Goal: Task Accomplishment & Management: Manage account settings

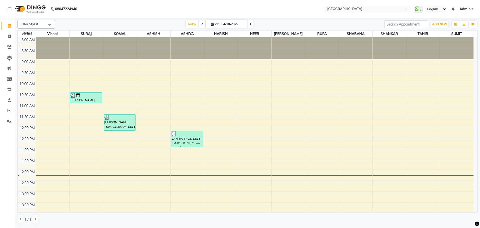
scroll to position [110, 0]
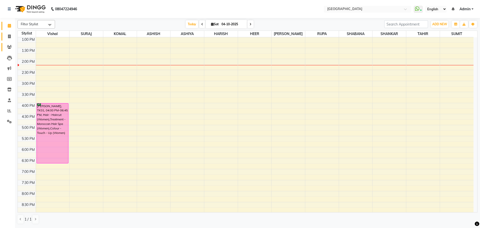
drag, startPoint x: 7, startPoint y: 50, endPoint x: 7, endPoint y: 35, distance: 14.8
click at [7, 50] on link "Clients" at bounding box center [8, 47] width 12 height 8
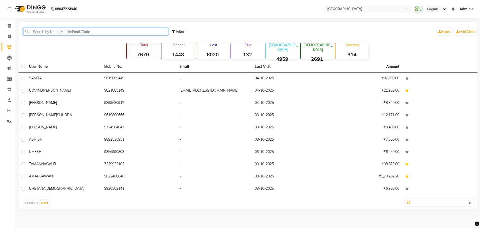
click at [45, 32] on input "text" at bounding box center [95, 32] width 145 height 8
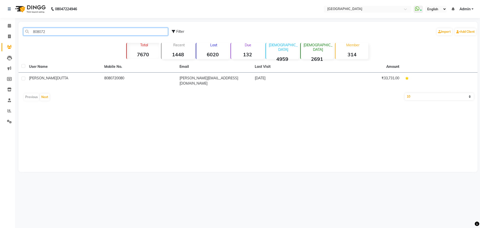
type input "808072"
click at [10, 26] on icon at bounding box center [9, 26] width 3 height 4
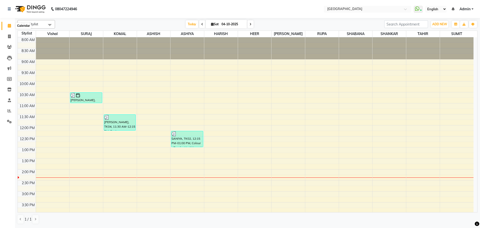
click at [9, 26] on icon at bounding box center [9, 26] width 3 height 4
click at [187, 23] on span "Today" at bounding box center [192, 24] width 13 height 8
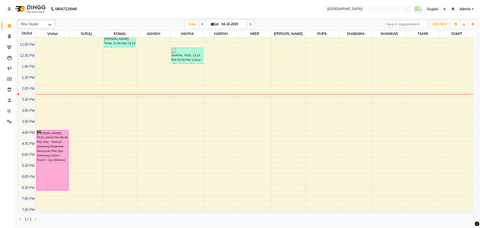
scroll to position [82, 0]
click at [351, 77] on div "8:00 AM 8:30 AM 9:00 AM 9:30 AM 10:00 AM 10:30 AM 11:00 AM 11:30 AM 12:00 PM 12…" at bounding box center [246, 131] width 456 height 352
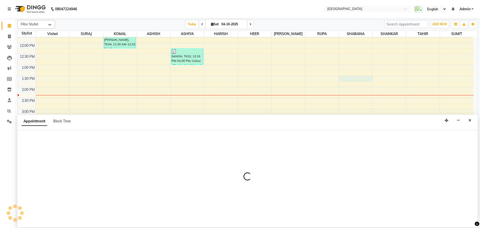
select select "78105"
select select "tentative"
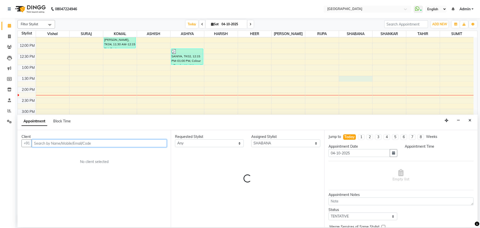
select select "810"
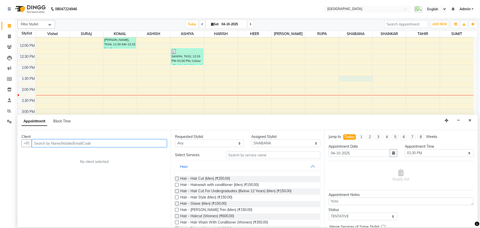
click at [139, 145] on input "text" at bounding box center [99, 143] width 135 height 8
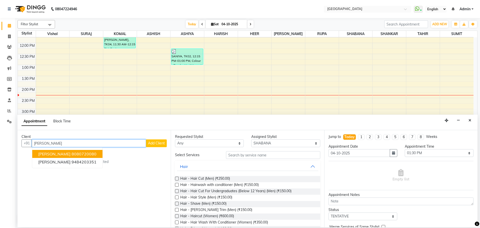
click at [64, 150] on button "[PERSON_NAME] 8080720080" at bounding box center [67, 154] width 70 height 8
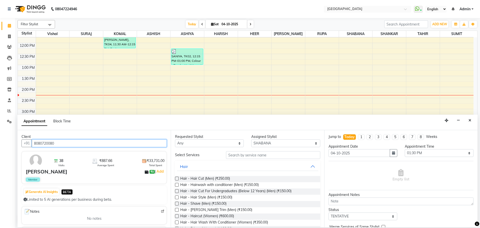
type input "8080720080"
click at [241, 153] on input "text" at bounding box center [273, 155] width 94 height 8
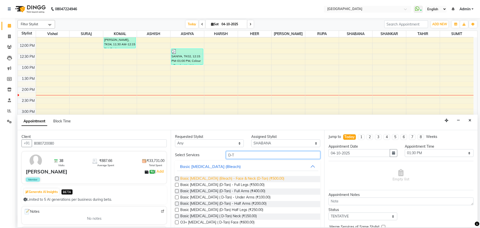
type input "D-T"
click at [254, 178] on span "Basic [MEDICAL_DATA] (Bleach) - Face & Neck (D-Tan) (₹500.00)" at bounding box center [232, 179] width 104 height 6
checkbox input "false"
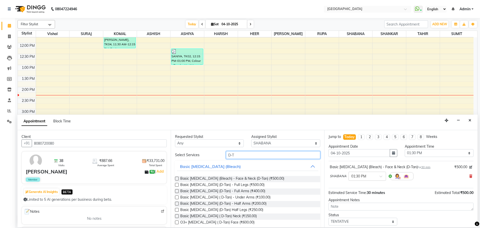
click at [247, 155] on input "D-T" at bounding box center [273, 155] width 94 height 8
type input "D"
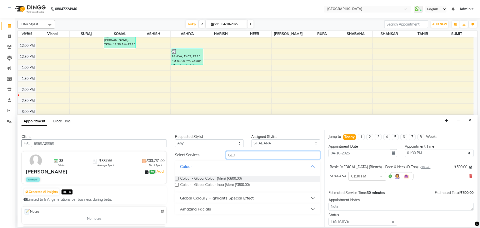
type input "GLO"
click at [202, 211] on div "Amazing Facials" at bounding box center [195, 209] width 31 height 6
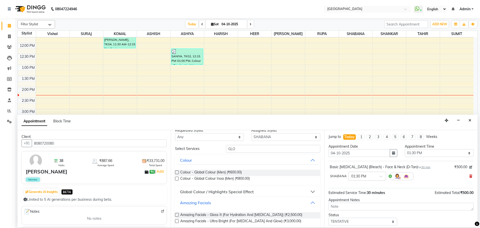
scroll to position [12, 0]
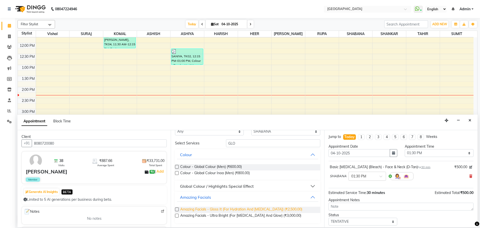
click at [215, 209] on span "Amazing Facials - Gloss It (For Hydration And [MEDICAL_DATA]) (₹2,500.00)" at bounding box center [241, 210] width 122 height 6
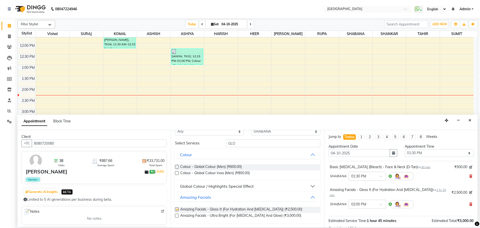
checkbox input "false"
click at [239, 143] on input "GLO" at bounding box center [273, 143] width 94 height 8
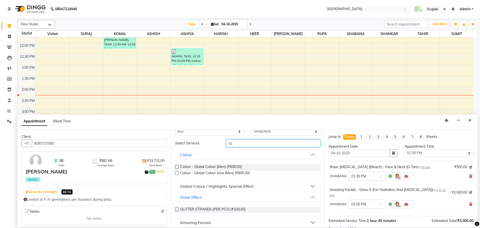
type input "G"
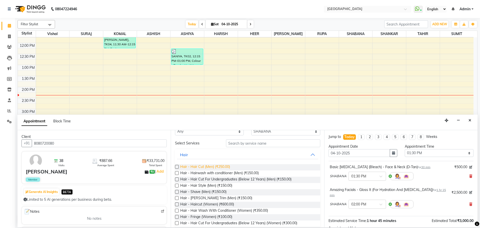
click at [221, 167] on span "Hair - Hair Cut (Men) (₹250.00)" at bounding box center [205, 167] width 50 height 6
checkbox input "false"
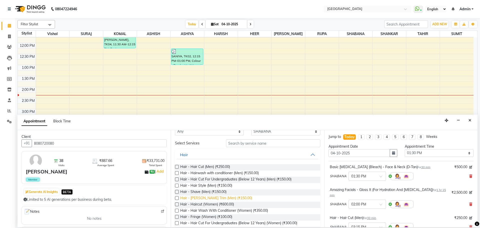
click at [219, 199] on span "Hair - [PERSON_NAME] Trim (Men) (₹150.00)" at bounding box center [216, 198] width 72 height 6
checkbox input "false"
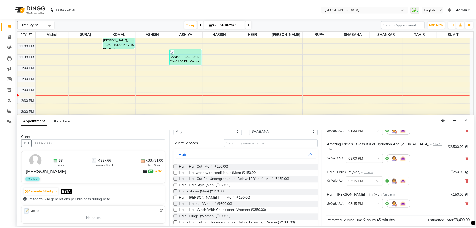
scroll to position [98, 0]
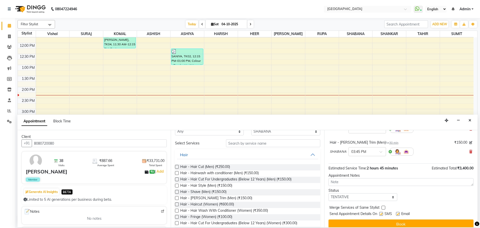
click at [382, 206] on label at bounding box center [384, 208] width 4 height 4
click at [382, 206] on input "checkbox" at bounding box center [383, 207] width 3 height 3
checkbox input "true"
click at [379, 193] on select "Select TENTATIVE CONFIRM CHECK-IN UPCOMING" at bounding box center [363, 197] width 69 height 8
select select "check-in"
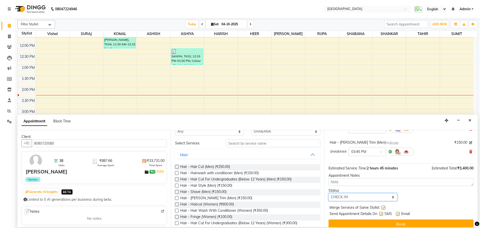
click at [329, 193] on select "Select TENTATIVE CONFIRM CHECK-IN UPCOMING" at bounding box center [363, 197] width 69 height 8
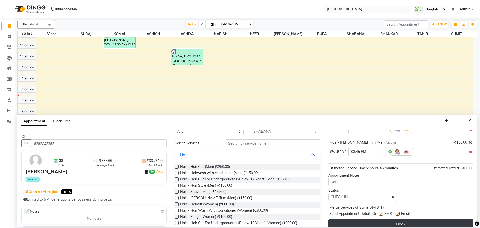
click at [400, 219] on button "Book" at bounding box center [401, 223] width 145 height 9
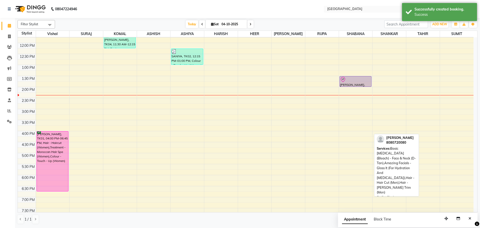
drag, startPoint x: 352, startPoint y: 136, endPoint x: 359, endPoint y: 86, distance: 50.2
click at [359, 86] on div "[PERSON_NAME], TK05, 01:30 PM-04:15 PM, Basic [MEDICAL_DATA] (Bleach) - Face & …" at bounding box center [356, 131] width 34 height 352
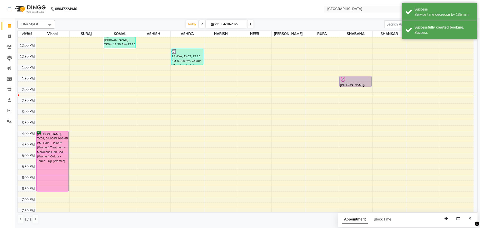
click at [354, 77] on div at bounding box center [355, 80] width 31 height 6
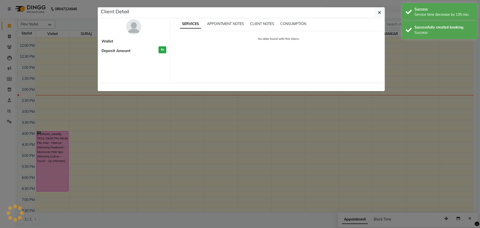
select select "8"
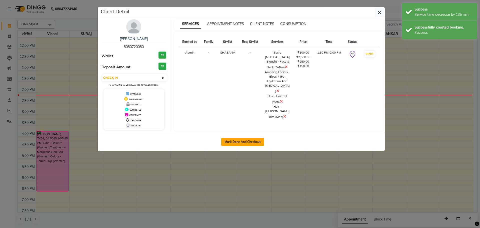
click at [240, 142] on button "Mark Done And Checkout" at bounding box center [242, 142] width 43 height 8
select select "service"
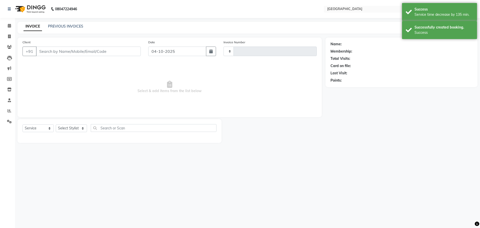
type input "5874"
select select "508"
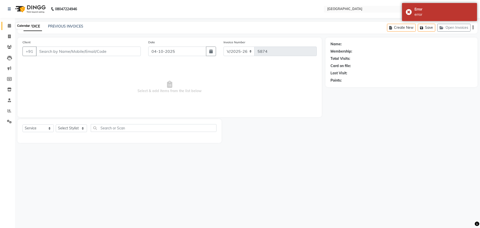
drag, startPoint x: 9, startPoint y: 25, endPoint x: 16, endPoint y: 26, distance: 7.1
click at [9, 25] on icon at bounding box center [9, 26] width 3 height 4
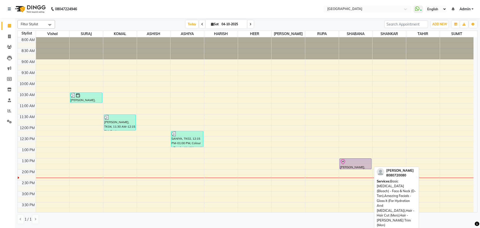
click at [351, 162] on div at bounding box center [355, 162] width 31 height 6
select select "8"
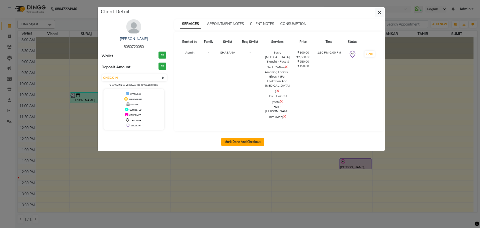
click at [240, 141] on button "Mark Done And Checkout" at bounding box center [242, 142] width 43 height 8
select select "508"
select select "service"
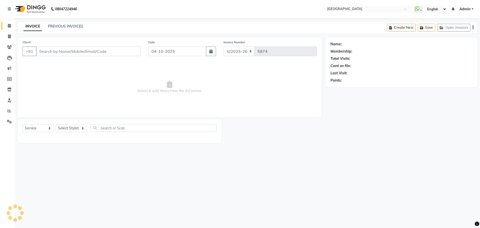
type input "8080720080"
select select "78105"
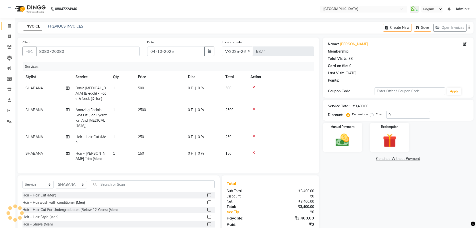
select select "1: Object"
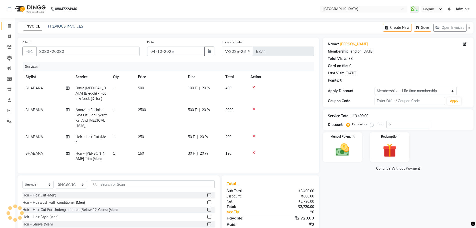
type input "20"
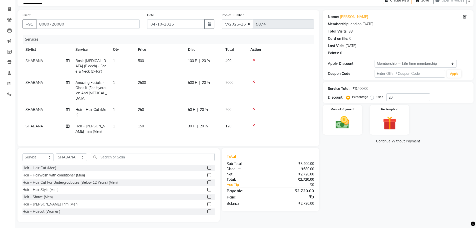
click at [39, 107] on span "SHABANA" at bounding box center [35, 109] width 18 height 5
select select "78105"
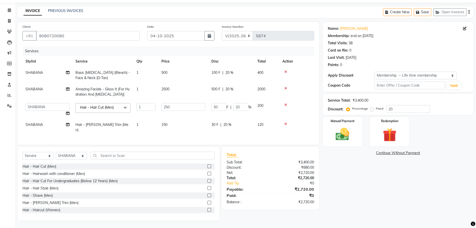
scroll to position [14, 0]
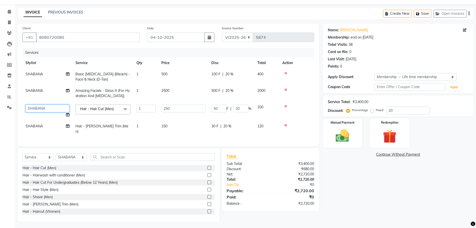
drag, startPoint x: 47, startPoint y: 110, endPoint x: 48, endPoint y: 112, distance: 2.8
click at [47, 110] on select "[PERSON_NAME] ASHIYA [PERSON_NAME] [PERSON_NAME] [PERSON_NAME] [PERSON_NAME] [P…" at bounding box center [48, 109] width 44 height 8
select select "42424"
click at [38, 126] on span "SHABANA" at bounding box center [35, 126] width 18 height 5
select select "78105"
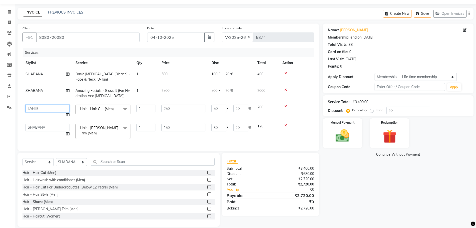
click at [42, 108] on select "[PERSON_NAME] ASHIYA [PERSON_NAME] [PERSON_NAME] [PERSON_NAME] [PERSON_NAME] [P…" at bounding box center [48, 109] width 44 height 8
click at [56, 84] on td "SHABANA" at bounding box center [48, 77] width 50 height 17
select select "78105"
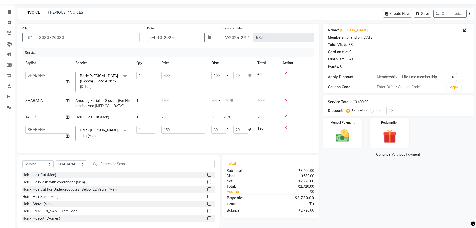
click at [46, 112] on td "TAHIR" at bounding box center [48, 117] width 50 height 11
select select "42424"
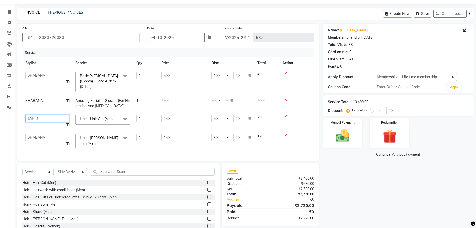
click at [46, 115] on select "[PERSON_NAME] ASHIYA [PERSON_NAME] [PERSON_NAME] [PERSON_NAME] [PERSON_NAME] [P…" at bounding box center [48, 119] width 44 height 8
click at [53, 101] on td "SHABANA" at bounding box center [48, 103] width 50 height 17
select select "78105"
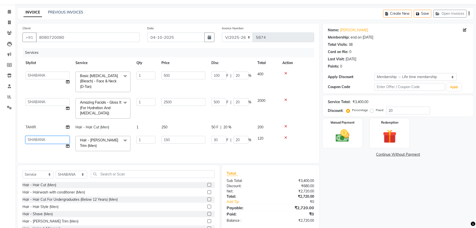
click at [45, 137] on select "[PERSON_NAME] ASHIYA [PERSON_NAME] [PERSON_NAME] [PERSON_NAME] [PERSON_NAME] [P…" at bounding box center [48, 140] width 44 height 8
select select "42424"
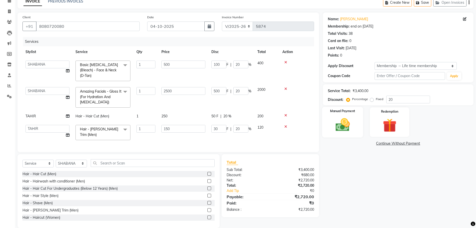
click at [343, 124] on img at bounding box center [342, 125] width 23 height 16
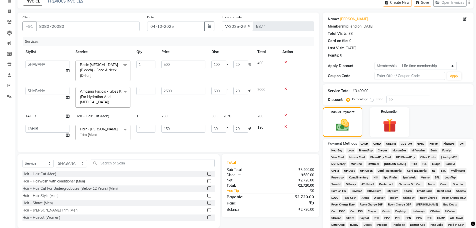
click at [424, 144] on span "GPay" at bounding box center [421, 144] width 10 height 6
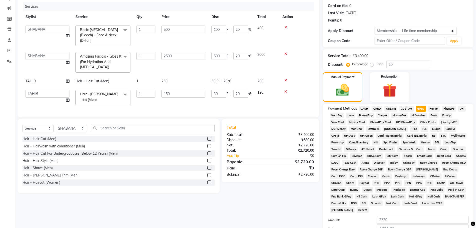
scroll to position [111, 0]
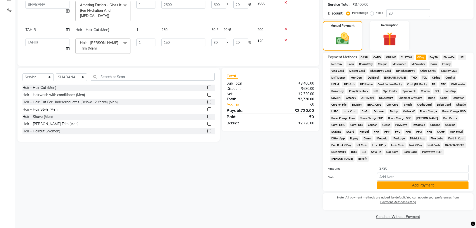
click at [420, 186] on button "Add Payment" at bounding box center [423, 185] width 92 height 8
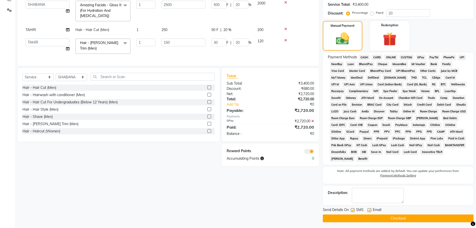
click at [397, 219] on button "Checkout" at bounding box center [398, 218] width 151 height 8
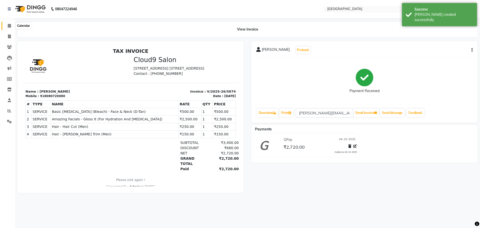
click at [8, 25] on icon at bounding box center [9, 26] width 3 height 4
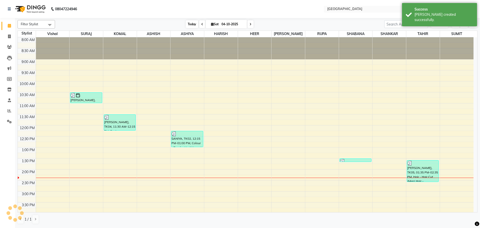
click at [190, 23] on span "Today" at bounding box center [192, 24] width 13 height 8
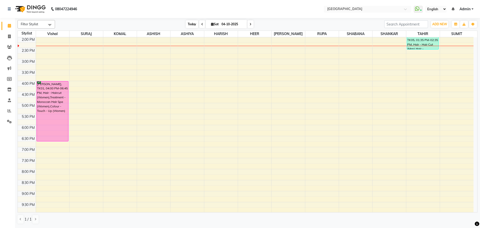
click at [191, 24] on span "Today" at bounding box center [192, 24] width 13 height 8
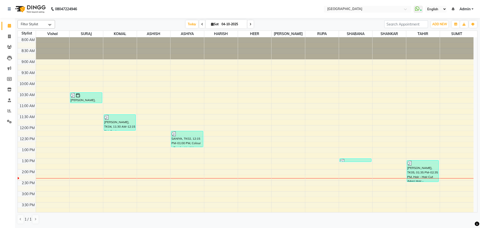
scroll to position [100, 0]
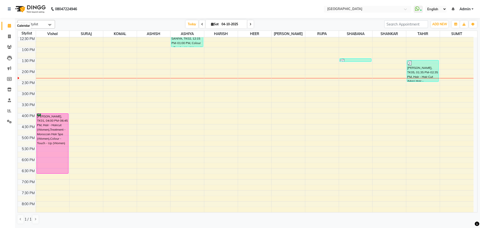
click at [10, 25] on icon at bounding box center [9, 26] width 3 height 4
click at [192, 24] on span "Today" at bounding box center [192, 24] width 13 height 8
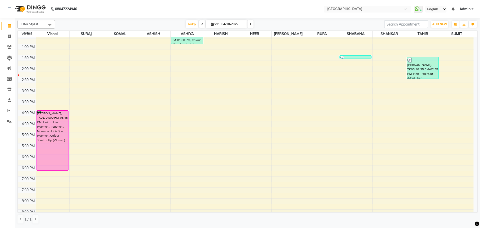
scroll to position [107, 0]
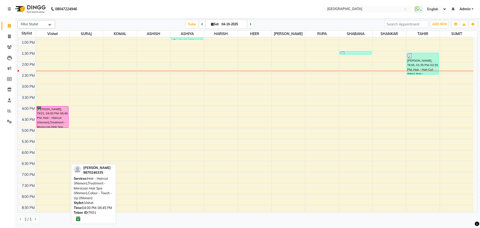
drag, startPoint x: 50, startPoint y: 167, endPoint x: 47, endPoint y: 132, distance: 34.9
click at [47, 132] on div "8:00 AM 8:30 AM 9:00 AM 9:30 AM 10:00 AM 10:30 AM 11:00 AM 11:30 AM 12:00 PM 12…" at bounding box center [246, 106] width 456 height 352
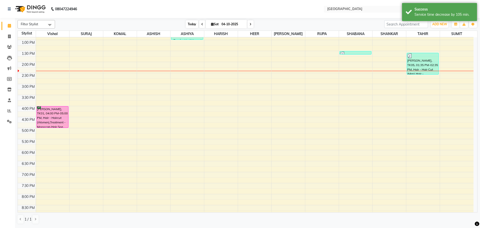
click at [190, 22] on span "Today" at bounding box center [192, 24] width 13 height 8
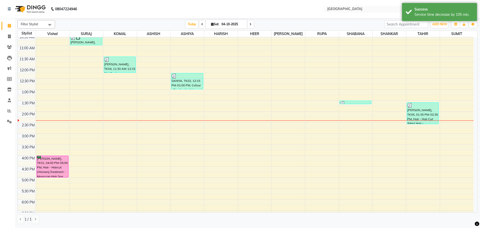
scroll to position [57, 0]
click at [9, 48] on icon at bounding box center [9, 47] width 5 height 4
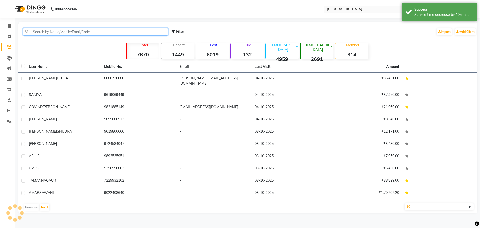
click at [97, 35] on input "text" at bounding box center [95, 32] width 145 height 8
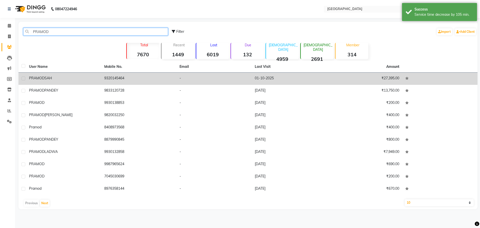
type input "PRAMOD"
click at [63, 81] on td "[PERSON_NAME]" at bounding box center [63, 79] width 75 height 12
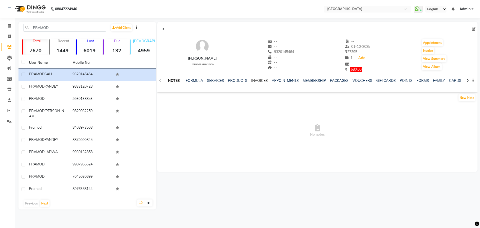
click at [254, 81] on link "INVOICES" at bounding box center [259, 80] width 17 height 5
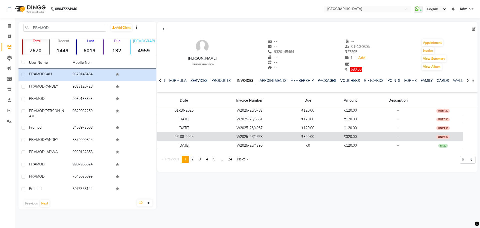
click at [332, 139] on td "₹320.00" at bounding box center [350, 136] width 46 height 9
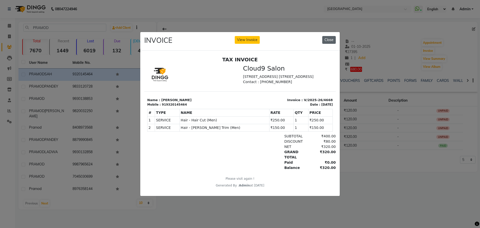
click at [328, 36] on button "Close" at bounding box center [329, 40] width 14 height 8
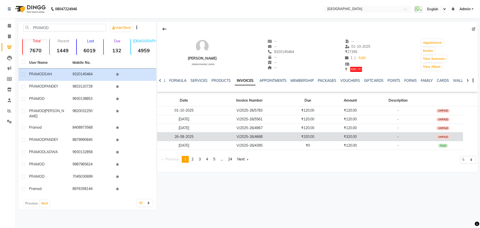
click at [338, 139] on td "₹320.00" at bounding box center [350, 136] width 46 height 9
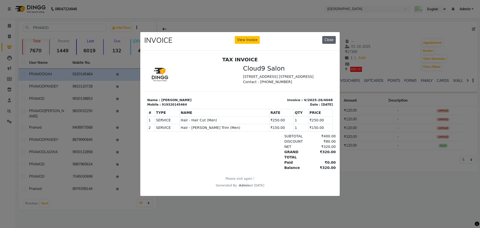
click at [328, 37] on button "Close" at bounding box center [329, 40] width 14 height 8
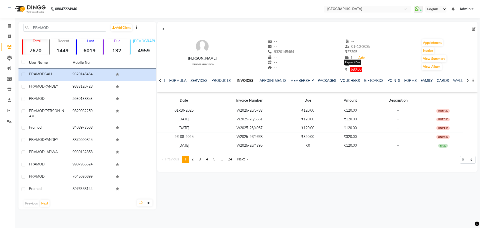
click at [352, 70] on span "680.00" at bounding box center [356, 69] width 12 height 5
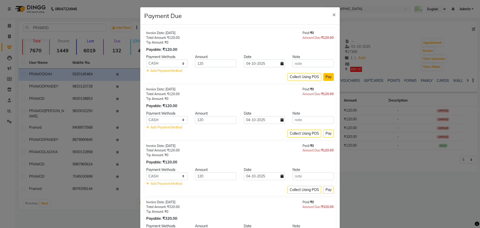
click at [327, 77] on button "Pay" at bounding box center [328, 77] width 11 height 8
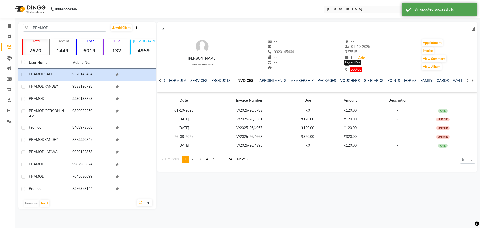
click at [353, 70] on span "560.00" at bounding box center [356, 69] width 12 height 5
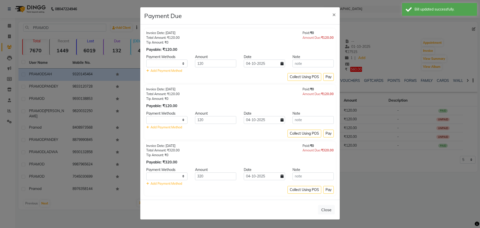
select select "1"
click at [327, 77] on button "Pay" at bounding box center [328, 77] width 11 height 8
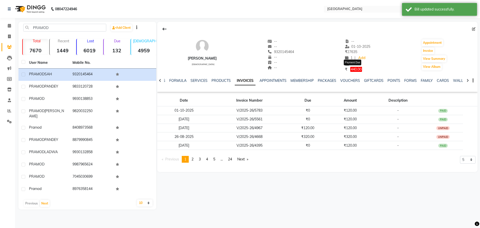
click at [358, 70] on span "440.00" at bounding box center [356, 69] width 12 height 5
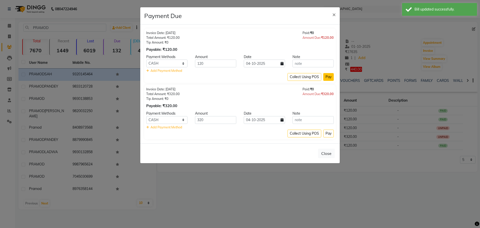
click at [328, 78] on button "Pay" at bounding box center [328, 77] width 11 height 8
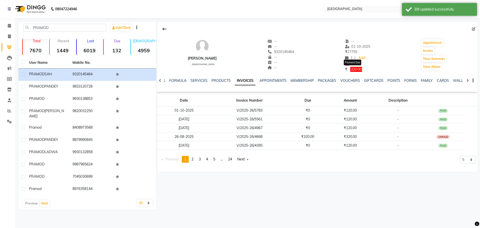
click at [358, 70] on span "320.00" at bounding box center [356, 69] width 12 height 5
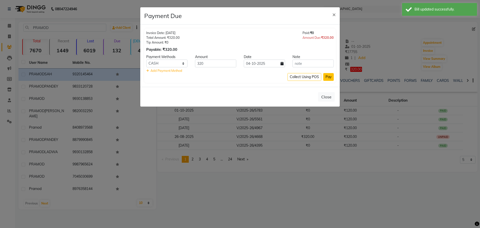
click at [331, 78] on button "Pay" at bounding box center [328, 77] width 11 height 8
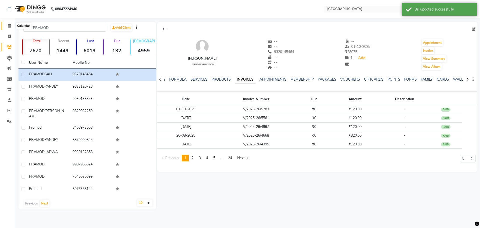
click at [10, 25] on icon at bounding box center [9, 26] width 3 height 4
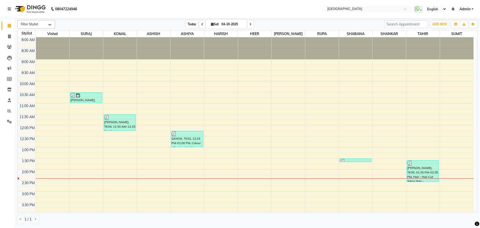
click at [191, 26] on span "Today" at bounding box center [192, 24] width 13 height 8
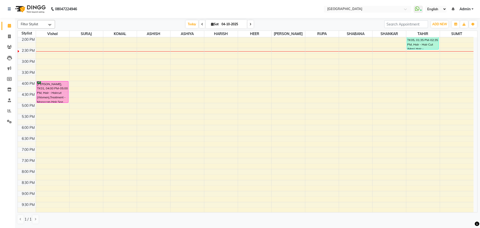
scroll to position [32, 0]
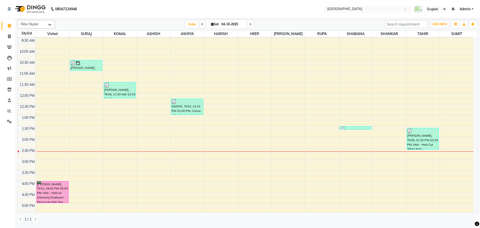
click at [81, 78] on div "8:00 AM 8:30 AM 9:00 AM 9:30 AM 10:00 AM 10:30 AM 11:00 AM 11:30 AM 12:00 PM 12…" at bounding box center [246, 181] width 456 height 352
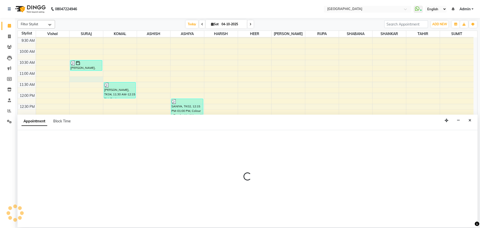
select select "675"
select select "tentative"
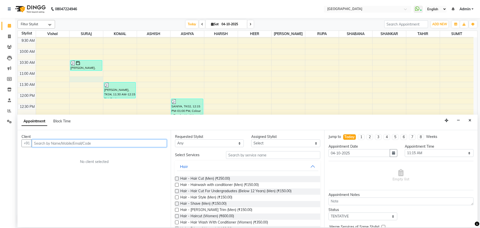
click at [94, 144] on input "text" at bounding box center [99, 143] width 135 height 8
type input "9350052284"
click at [157, 144] on span "Add Client" at bounding box center [156, 143] width 17 height 5
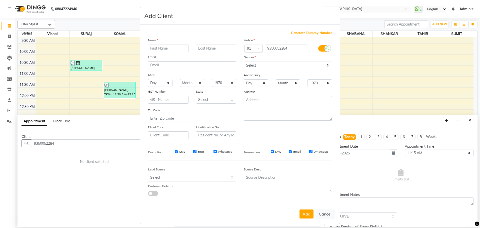
click at [165, 49] on input "text" at bounding box center [168, 49] width 41 height 8
type input "[PERSON_NAME]"
click at [257, 63] on select "Select [DEMOGRAPHIC_DATA] [DEMOGRAPHIC_DATA] Other Prefer Not To Say" at bounding box center [288, 66] width 88 height 8
select select "[DEMOGRAPHIC_DATA]"
click at [244, 62] on select "Select [DEMOGRAPHIC_DATA] [DEMOGRAPHIC_DATA] Other Prefer Not To Say" at bounding box center [288, 66] width 88 height 8
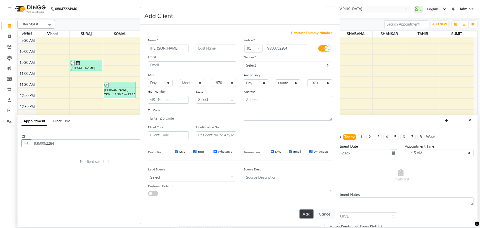
click at [305, 213] on button "Add" at bounding box center [307, 213] width 14 height 9
select select
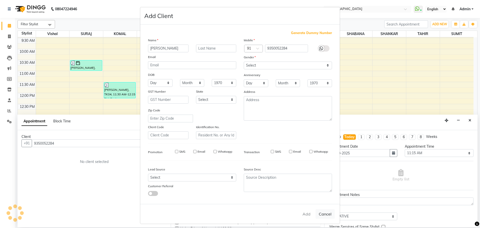
select select
checkbox input "false"
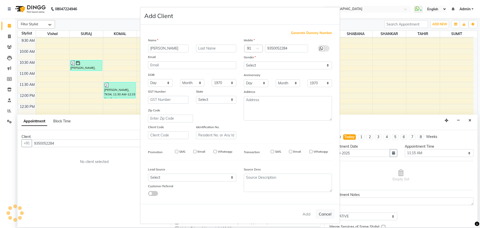
checkbox input "false"
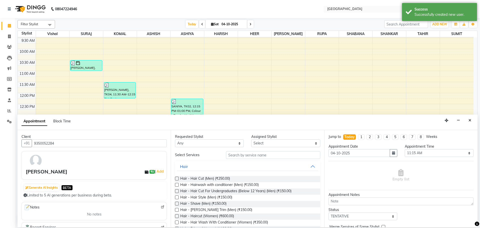
scroll to position [25, 0]
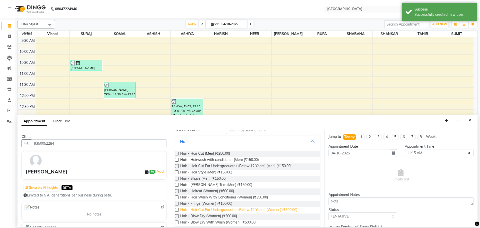
click at [270, 212] on span "Hair - Hair Cut For Undergraduates (Below 12 Years) (Women) (₹300.00)" at bounding box center [238, 210] width 117 height 6
checkbox input "false"
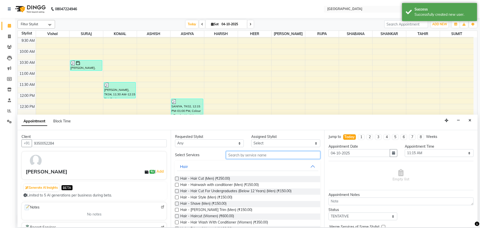
click at [240, 155] on input "text" at bounding box center [273, 155] width 94 height 8
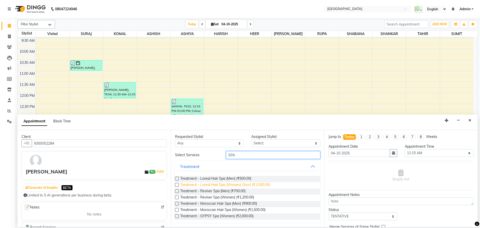
type input "SPA"
click at [243, 185] on span "Treatment - Loreal Hair Spa (Women) Short (₹1,000.00)" at bounding box center [225, 185] width 90 height 6
click at [196, 184] on span "Treatment - Loreal Hair Spa (Women) Short (₹1,000.00)" at bounding box center [225, 185] width 90 height 6
checkbox input "false"
click at [471, 120] on icon "Close" at bounding box center [470, 121] width 3 height 4
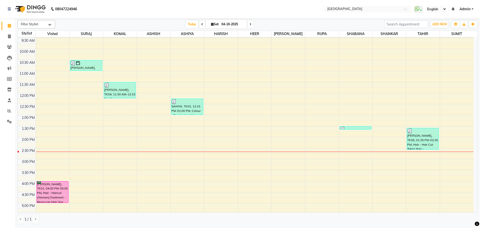
click at [78, 83] on div "8:00 AM 8:30 AM 9:00 AM 9:30 AM 10:00 AM 10:30 AM 11:00 AM 11:30 AM 12:00 PM 12…" at bounding box center [246, 181] width 456 height 352
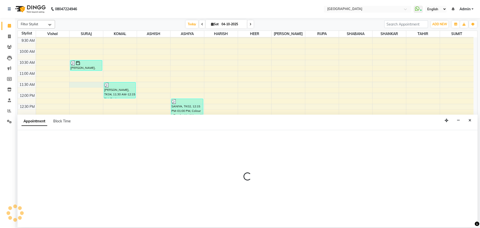
select select "72805"
select select "690"
select select "tentative"
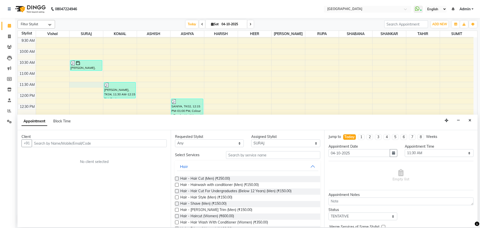
click at [138, 143] on input "text" at bounding box center [99, 143] width 135 height 8
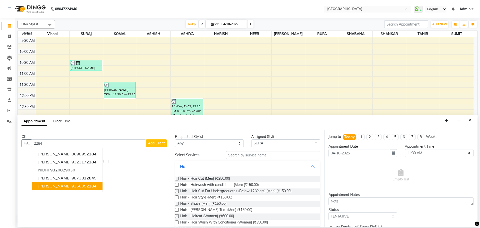
click at [72, 184] on ngb-highlight "935005 2284" at bounding box center [84, 185] width 25 height 5
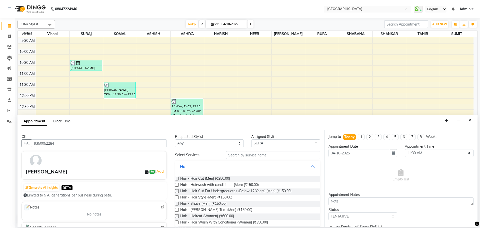
scroll to position [50, 0]
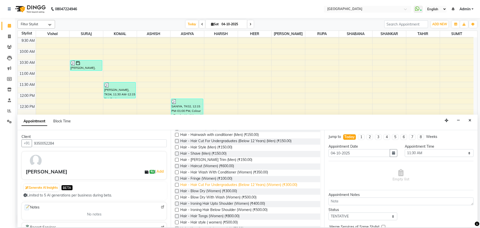
type input "9350052284"
click at [279, 185] on span "Hair - Hair Cut For Undergraduates (Below 12 Years) (Women) (₹300.00)" at bounding box center [238, 185] width 117 height 6
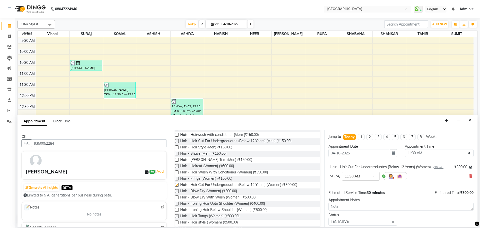
checkbox input "false"
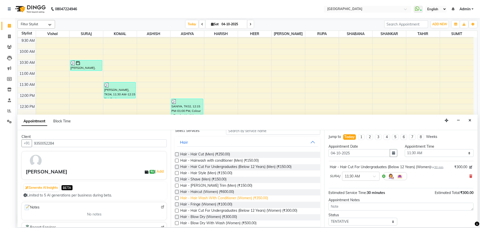
scroll to position [0, 0]
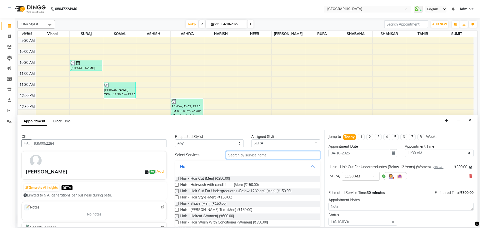
click at [236, 153] on input "text" at bounding box center [273, 155] width 94 height 8
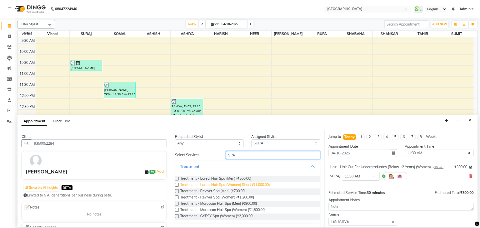
type input "SPA"
click at [253, 184] on span "Treatment - Loreal Hair Spa (Women) Short (₹1,000.00)" at bounding box center [225, 185] width 90 height 6
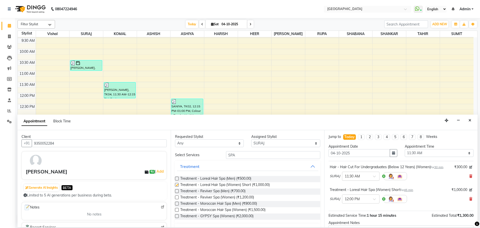
checkbox input "false"
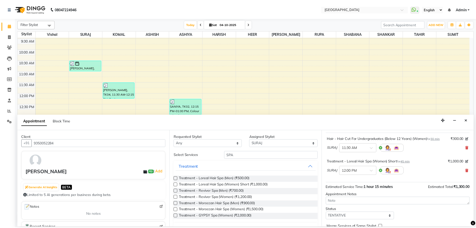
scroll to position [53, 0]
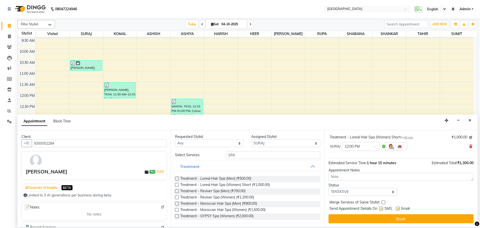
click at [385, 202] on label at bounding box center [384, 202] width 4 height 4
click at [385, 202] on input "checkbox" at bounding box center [383, 202] width 3 height 3
checkbox input "true"
click at [385, 191] on select "Select TENTATIVE CONFIRM CHECK-IN UPCOMING" at bounding box center [363, 192] width 69 height 8
select select "check-in"
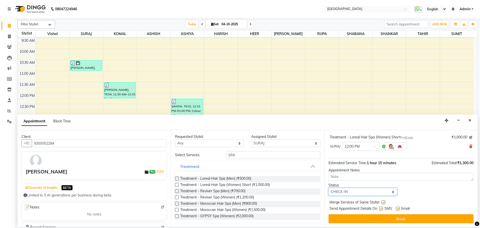
click at [329, 188] on select "Select TENTATIVE CONFIRM CHECK-IN UPCOMING" at bounding box center [363, 192] width 69 height 8
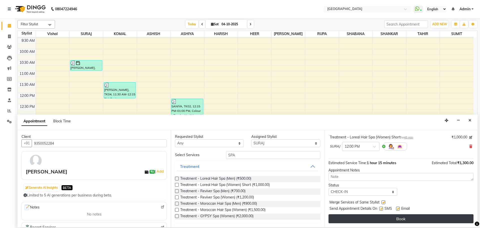
click at [390, 219] on button "Book" at bounding box center [401, 218] width 145 height 9
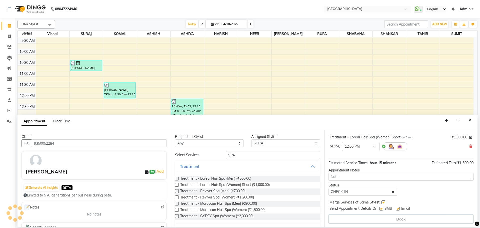
click at [390, 219] on div "Book" at bounding box center [401, 219] width 145 height 10
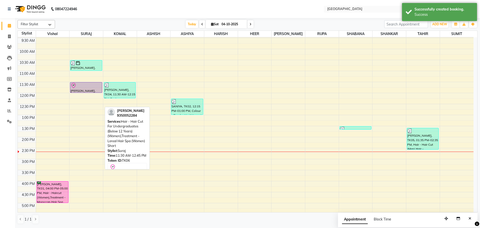
drag, startPoint x: 86, startPoint y: 108, endPoint x: 86, endPoint y: 105, distance: 3.5
click at [86, 92] on div "[PERSON_NAME], TK03, 10:30 AM-11:00 AM, Hair - Haircut (Women) [PERSON_NAME], T…" at bounding box center [87, 181] width 34 height 352
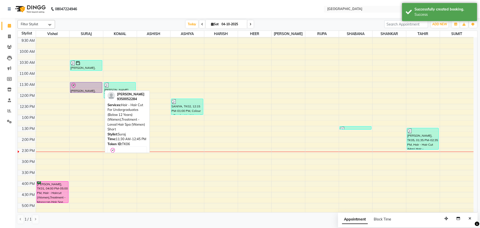
click at [87, 88] on div "[PERSON_NAME], TK06, 11:30 AM-12:45 PM, Hair - Hair Cut For Undergraduates (Bel…" at bounding box center [86, 87] width 32 height 10
select select "8"
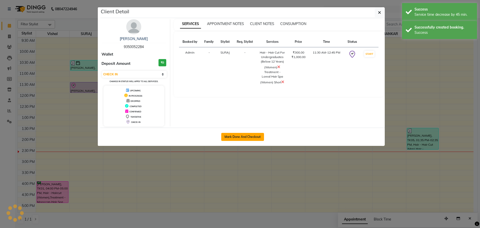
click at [238, 137] on button "Mark Done And Checkout" at bounding box center [242, 137] width 43 height 8
select select "service"
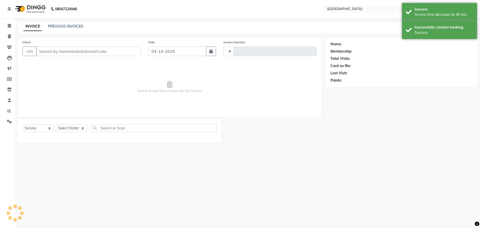
type input "5875"
select select "508"
type input "9350052284"
select select "72805"
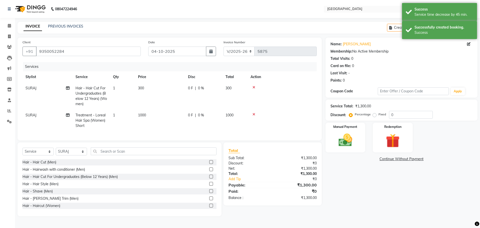
click at [158, 122] on td "1000" at bounding box center [160, 121] width 50 height 22
select select "72805"
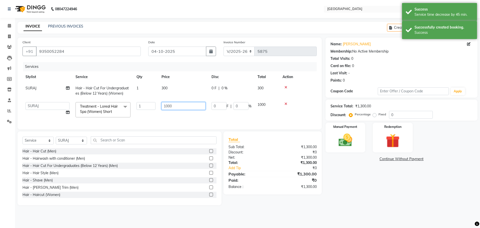
click at [168, 106] on input "1000" at bounding box center [184, 106] width 44 height 8
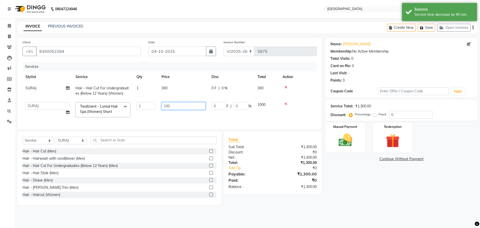
type input "1200"
click at [234, 112] on tr "ASHISH [PERSON_NAME] [PERSON_NAME] [PERSON_NAME] [PERSON_NAME] [PERSON_NAME] SU…" at bounding box center [170, 109] width 294 height 21
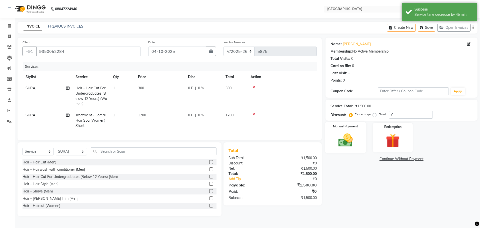
click at [347, 141] on img at bounding box center [345, 140] width 23 height 17
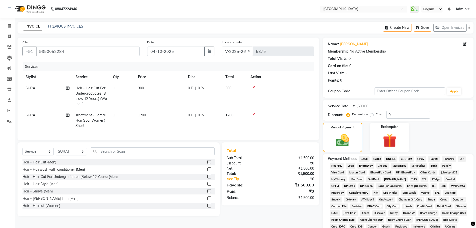
click at [419, 158] on span "GPay" at bounding box center [421, 159] width 10 height 6
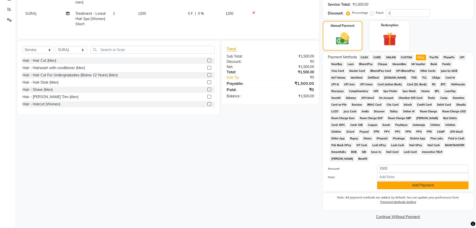
click at [413, 184] on button "Add Payment" at bounding box center [423, 185] width 92 height 8
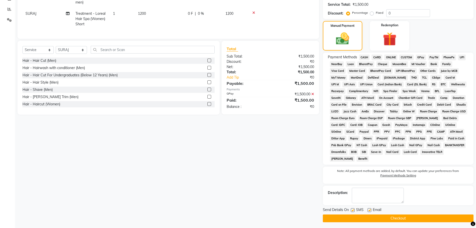
click at [397, 218] on button "Checkout" at bounding box center [398, 218] width 151 height 8
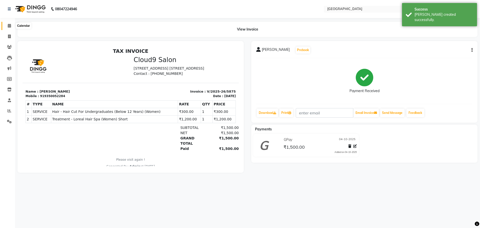
click at [11, 25] on icon at bounding box center [9, 26] width 3 height 4
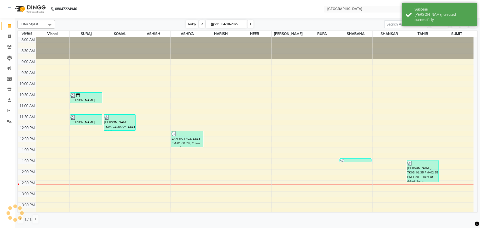
click at [193, 24] on span "Today" at bounding box center [192, 24] width 13 height 8
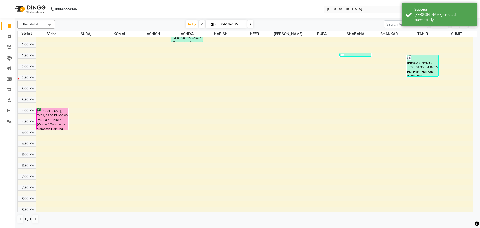
scroll to position [57, 0]
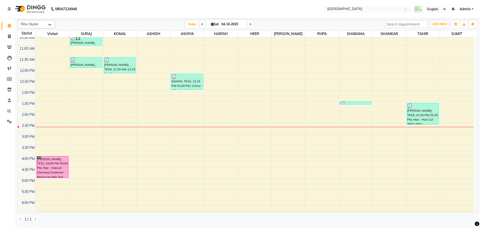
click at [123, 86] on div "8:00 AM 8:30 AM 9:00 AM 9:30 AM 10:00 AM 10:30 AM 11:00 AM 11:30 AM 12:00 PM 12…" at bounding box center [246, 156] width 456 height 352
select select "70101"
select select "765"
select select "tentative"
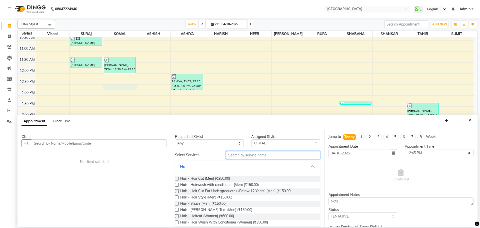
click at [246, 154] on input "text" at bounding box center [273, 155] width 94 height 8
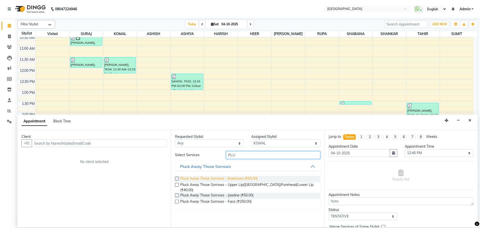
type input "PLU"
click at [240, 179] on span "Pluck Away Those Sorrows - Eyebrows (₹50.00)" at bounding box center [218, 179] width 77 height 6
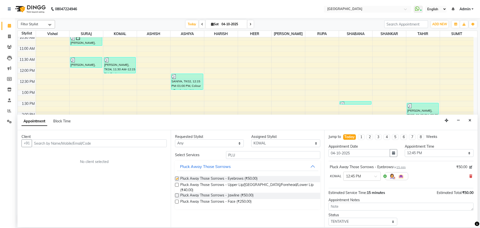
checkbox input "false"
click at [241, 154] on input "PLU" at bounding box center [273, 155] width 94 height 8
type input "P"
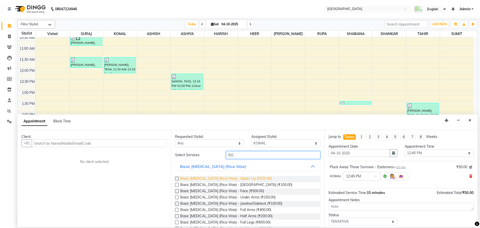
type input "RIC"
click at [245, 178] on span "Basic [MEDICAL_DATA] (Rica Wax) - Upper Lip (₹100.00)" at bounding box center [226, 179] width 92 height 6
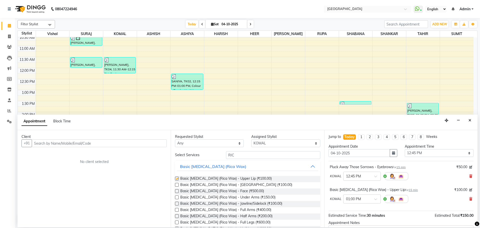
checkbox input "false"
click at [134, 144] on input "text" at bounding box center [99, 143] width 135 height 8
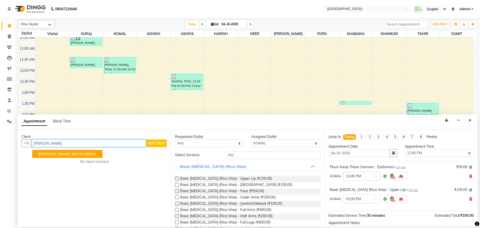
click at [72, 154] on ngb-highlight "9979196851" at bounding box center [84, 153] width 25 height 5
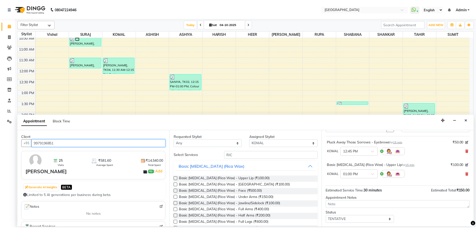
scroll to position [53, 0]
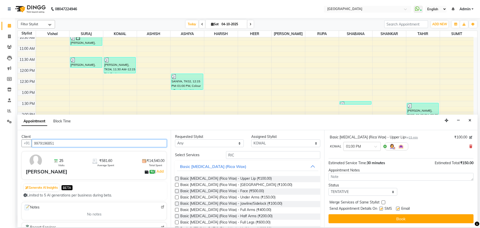
type input "9979196851"
click at [383, 203] on label at bounding box center [384, 202] width 4 height 4
click at [383, 203] on input "checkbox" at bounding box center [383, 202] width 3 height 3
checkbox input "true"
click at [383, 191] on select "Select TENTATIVE CONFIRM CHECK-IN UPCOMING" at bounding box center [363, 192] width 69 height 8
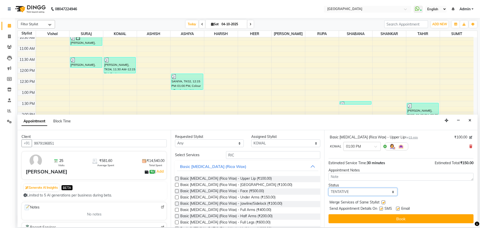
select select "check-in"
click at [329, 188] on select "Select TENTATIVE CONFIRM CHECK-IN UPCOMING" at bounding box center [363, 192] width 69 height 8
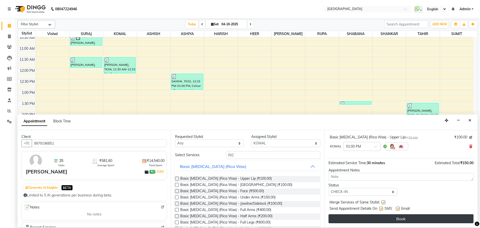
click at [403, 216] on button "Book" at bounding box center [401, 218] width 145 height 9
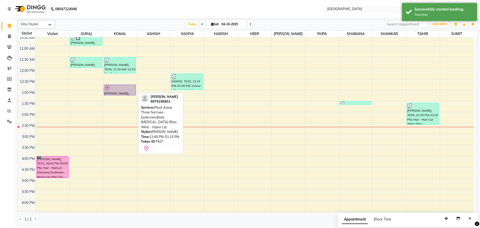
click at [127, 87] on div at bounding box center [119, 88] width 31 height 6
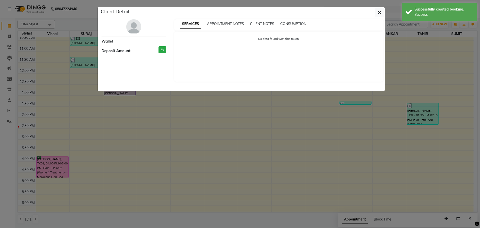
select select "8"
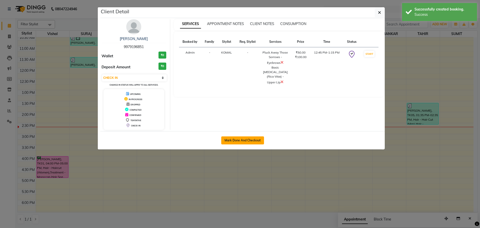
click at [241, 141] on button "Mark Done And Checkout" at bounding box center [242, 140] width 43 height 8
select select "service"
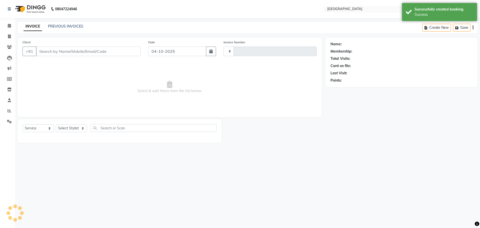
select select "3"
type input "5876"
select select "508"
type input "9979196851"
select select "70101"
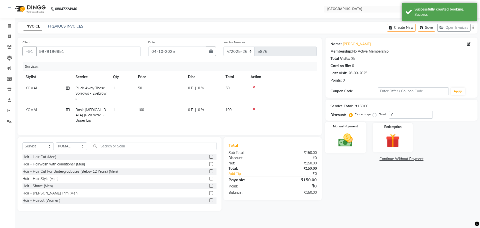
click at [347, 139] on img at bounding box center [345, 140] width 23 height 17
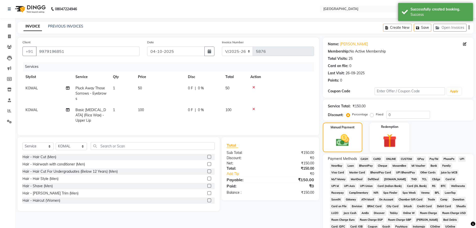
click at [362, 159] on span "CASH" at bounding box center [364, 159] width 11 height 6
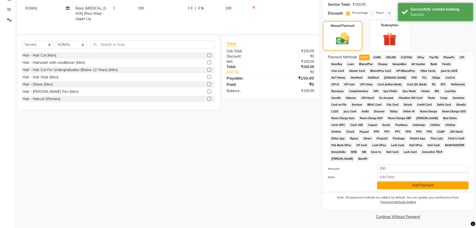
click at [417, 186] on button "Add Payment" at bounding box center [423, 185] width 92 height 8
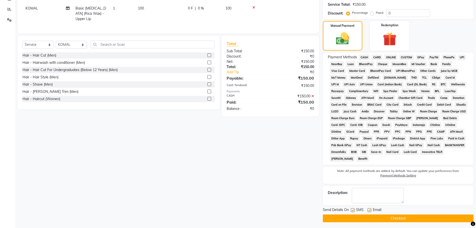
click at [398, 219] on button "Checkout" at bounding box center [398, 218] width 151 height 8
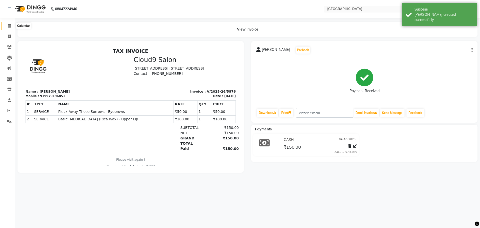
click at [9, 26] on icon at bounding box center [9, 26] width 3 height 4
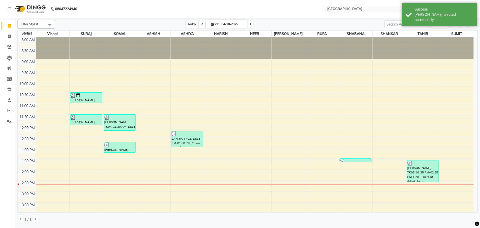
click at [191, 26] on span "Today" at bounding box center [192, 24] width 13 height 8
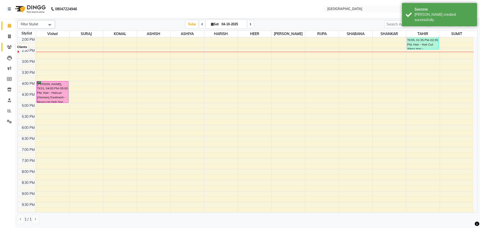
click at [10, 48] on icon at bounding box center [9, 47] width 5 height 4
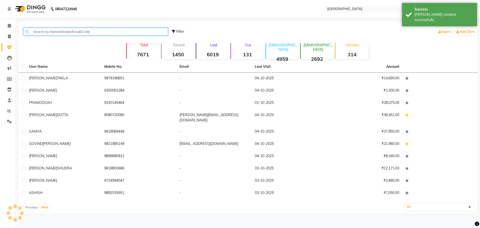
click at [72, 32] on input "text" at bounding box center [95, 32] width 145 height 8
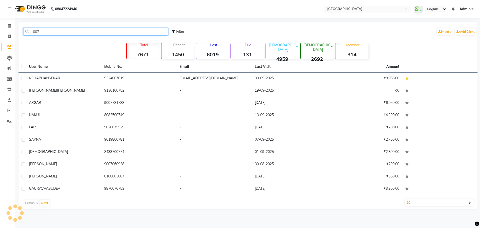
click at [44, 32] on input "007" at bounding box center [95, 32] width 145 height 8
type input "0"
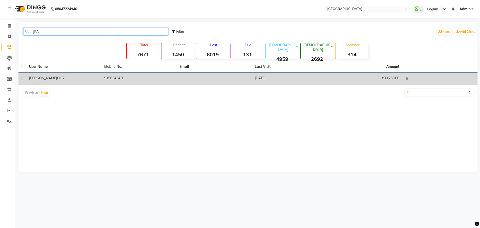
type input "JEA"
click at [57, 78] on span "OO7" at bounding box center [61, 78] width 8 height 5
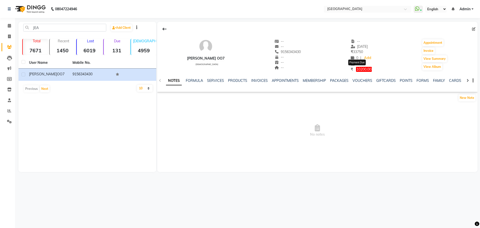
click at [361, 71] on span "10200.00" at bounding box center [364, 69] width 16 height 5
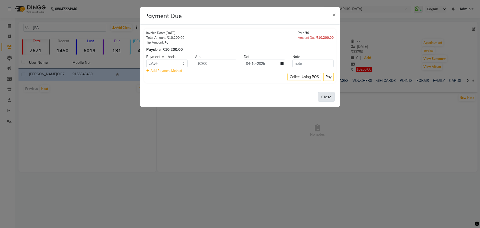
click at [327, 99] on button "Close" at bounding box center [326, 97] width 17 height 10
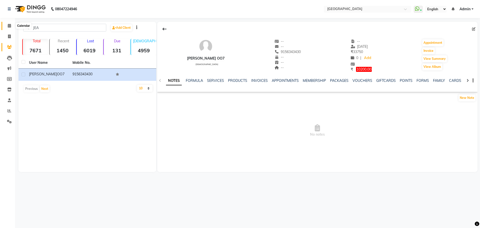
click at [10, 27] on icon at bounding box center [9, 26] width 3 height 4
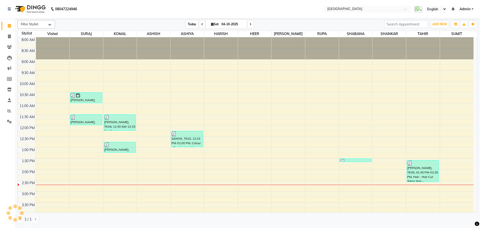
click at [191, 23] on span "Today" at bounding box center [192, 24] width 13 height 8
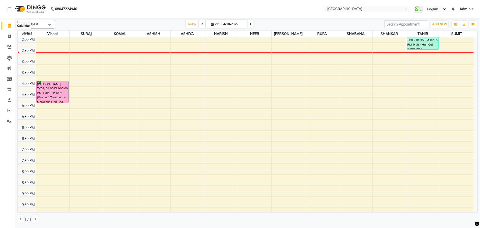
click at [8, 26] on icon at bounding box center [9, 26] width 3 height 4
click at [192, 23] on span "Today" at bounding box center [192, 24] width 13 height 8
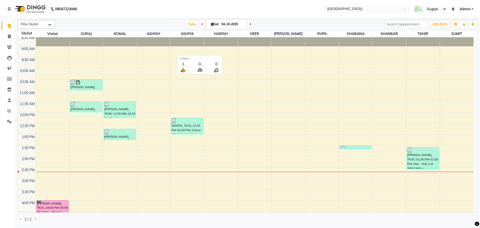
scroll to position [25, 0]
